Goal: Transaction & Acquisition: Purchase product/service

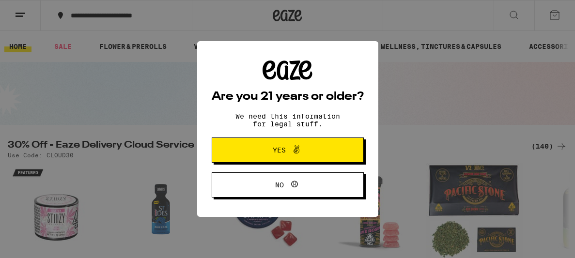
click at [231, 151] on button "Yes" at bounding box center [288, 150] width 152 height 25
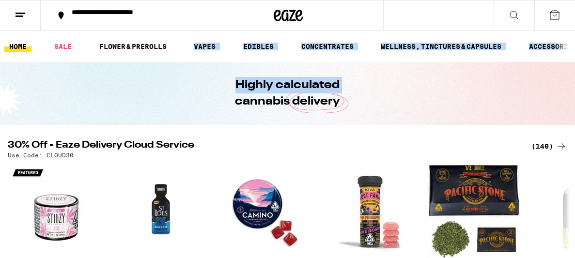
drag, startPoint x: 203, startPoint y: 101, endPoint x: 185, endPoint y: 59, distance: 46.1
click at [213, 51] on link "VAPES" at bounding box center [205, 47] width 32 height 12
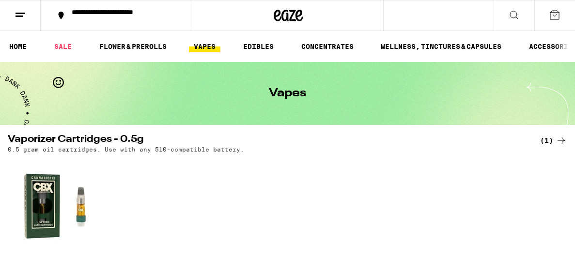
click at [270, 187] on div "SATIVA 0.5g Tropicanna Live Resin - 0.5g 73% THC Cannabiotix $30" at bounding box center [287, 242] width 575 height 169
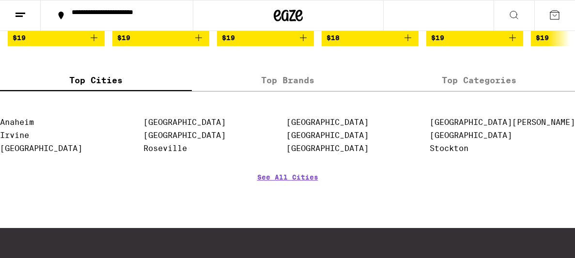
scroll to position [1201, 0]
